Goal: Task Accomplishment & Management: Use online tool/utility

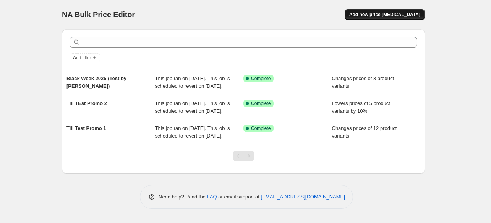
click at [381, 12] on span "Add new price [MEDICAL_DATA]" at bounding box center [385, 14] width 71 height 6
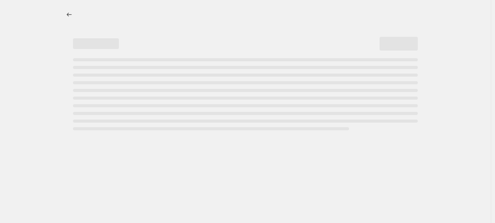
select select "percentage"
